Goal: Find specific page/section: Find specific page/section

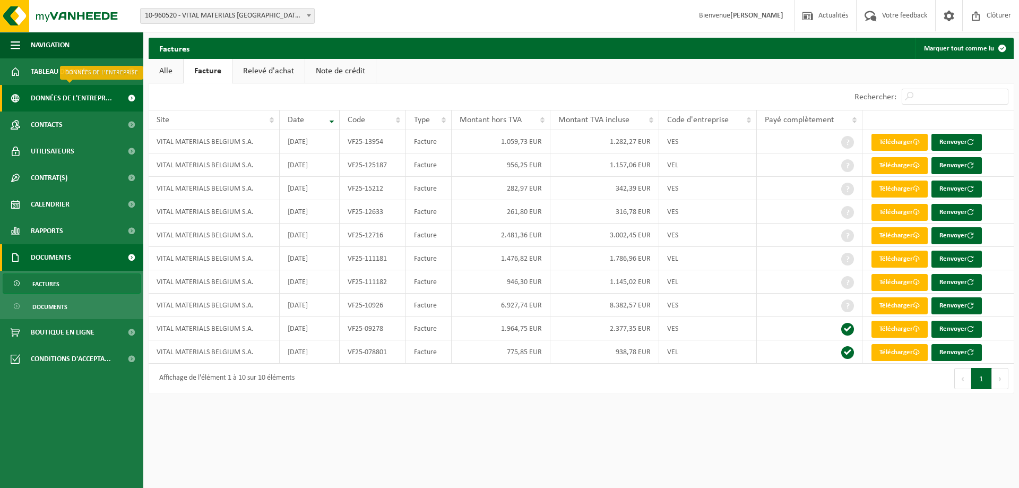
click at [102, 101] on span "Données de l'entrepr..." at bounding box center [71, 98] width 81 height 27
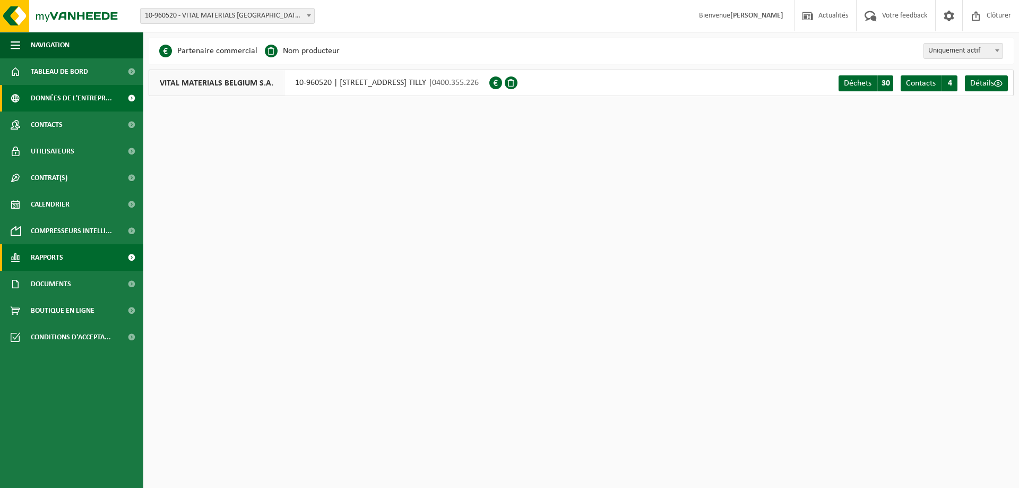
click at [50, 251] on span "Rapports" at bounding box center [47, 257] width 32 height 27
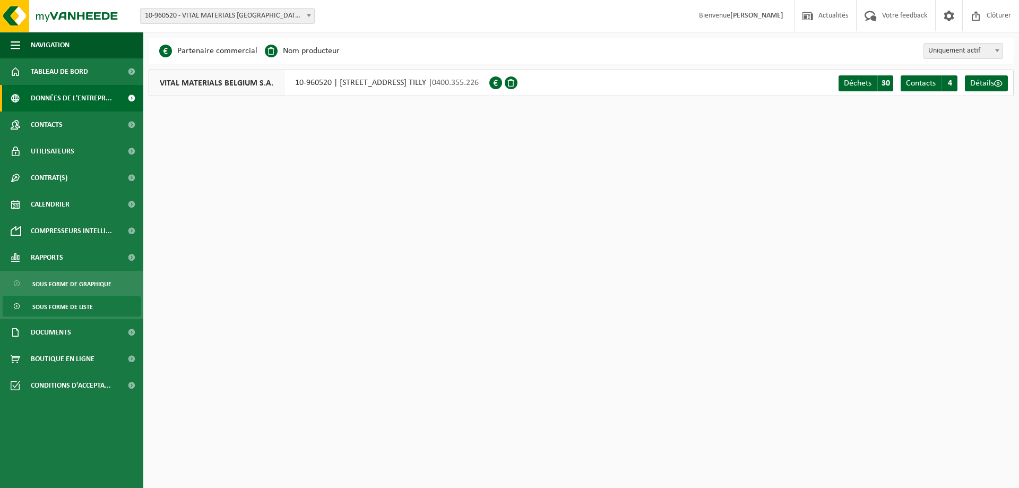
click at [83, 309] on span "Sous forme de liste" at bounding box center [62, 307] width 61 height 20
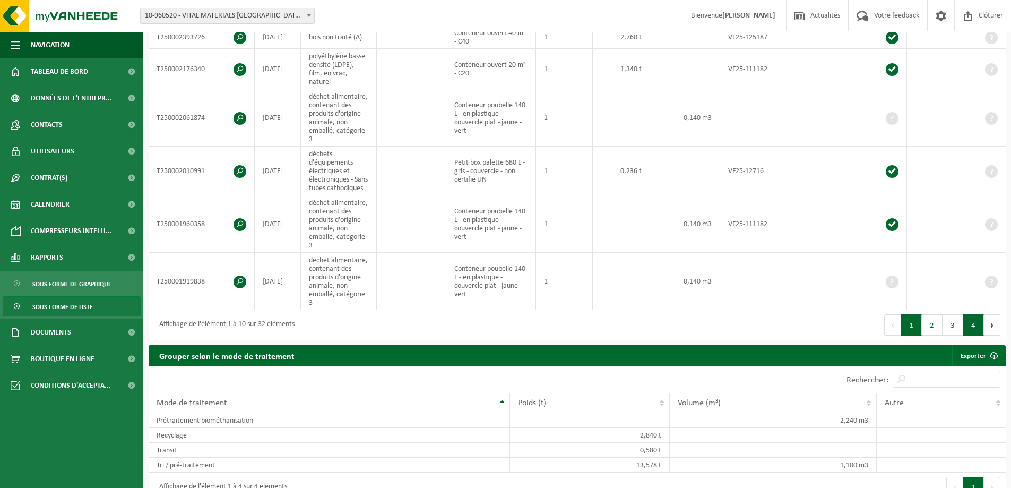
click at [971, 335] on button "4" at bounding box center [973, 324] width 21 height 21
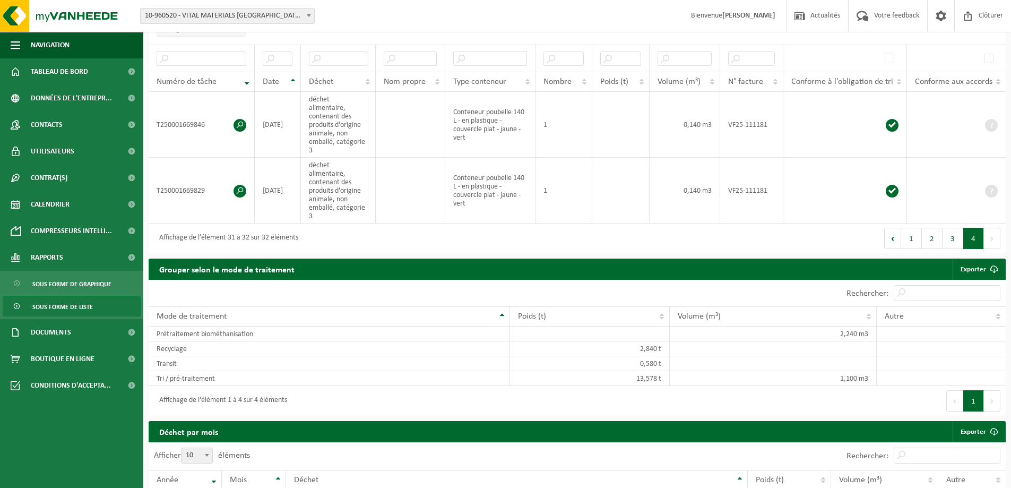
scroll to position [117, 0]
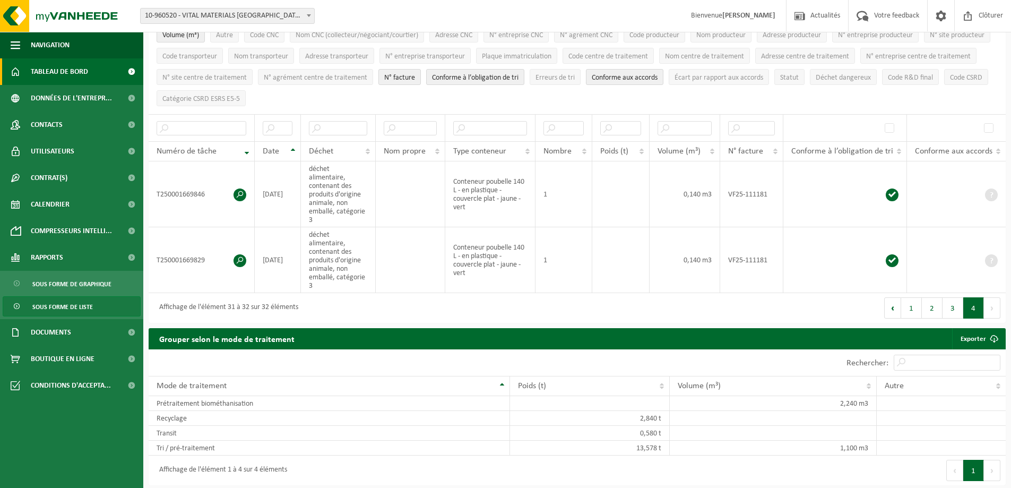
click at [58, 75] on span "Tableau de bord" at bounding box center [59, 71] width 57 height 27
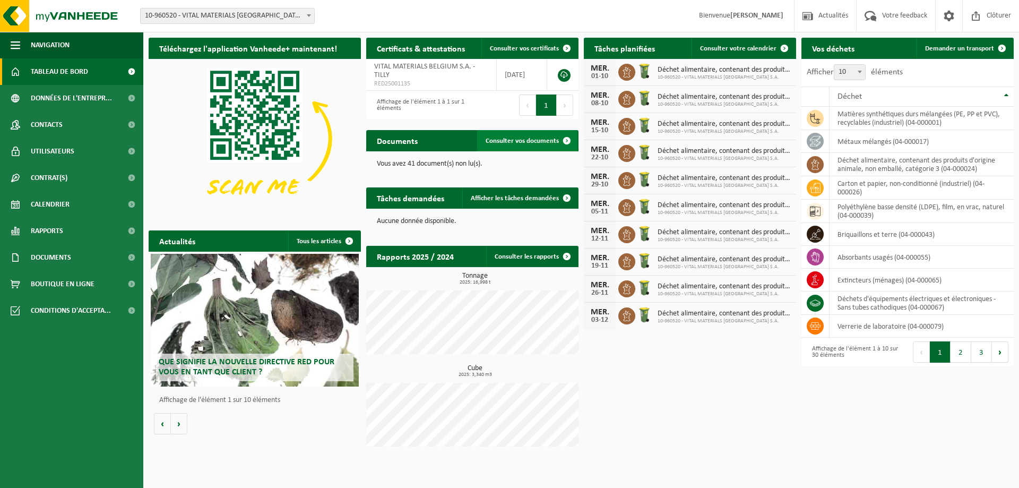
click at [521, 149] on link "Consulter vos documents" at bounding box center [527, 140] width 100 height 21
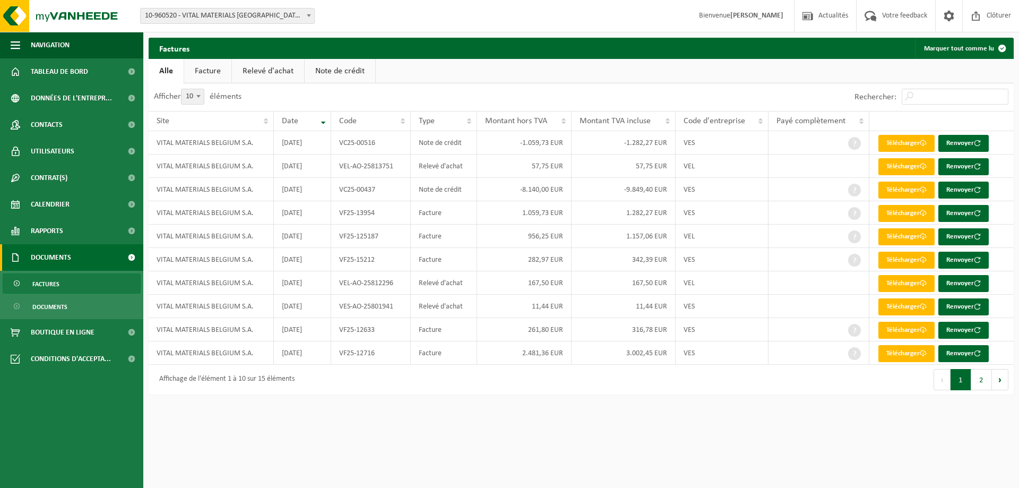
click at [221, 71] on link "Facture" at bounding box center [207, 71] width 47 height 24
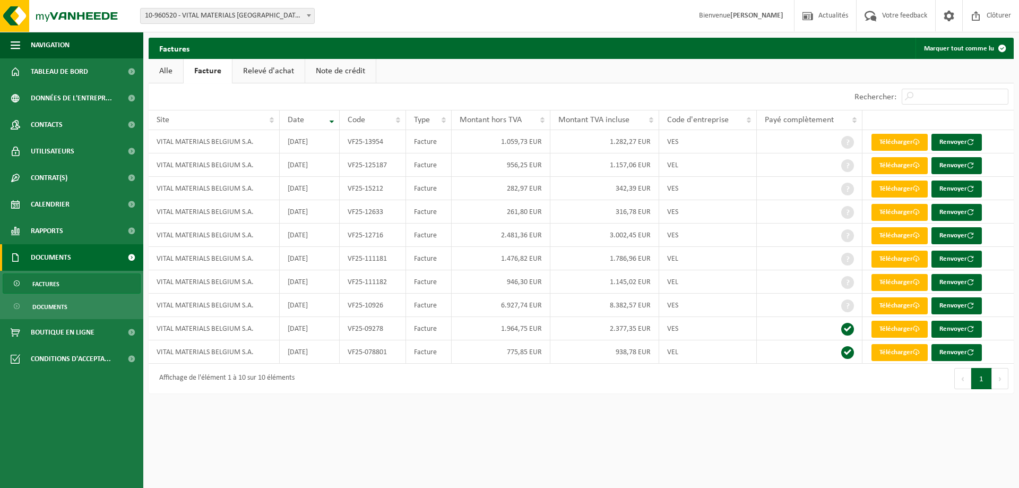
click at [343, 73] on link "Note de crédit" at bounding box center [340, 71] width 71 height 24
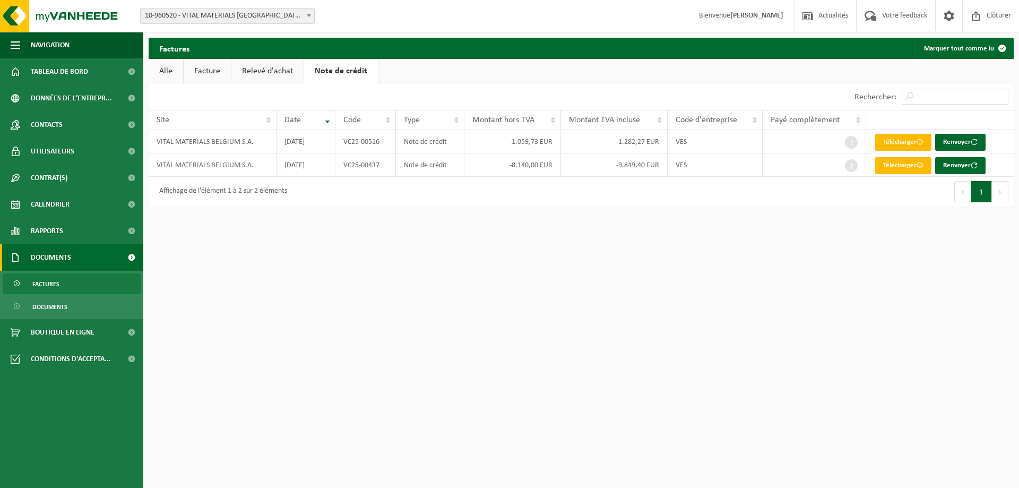
click at [261, 70] on link "Relevé d'achat" at bounding box center [267, 71] width 72 height 24
